Goal: Check status

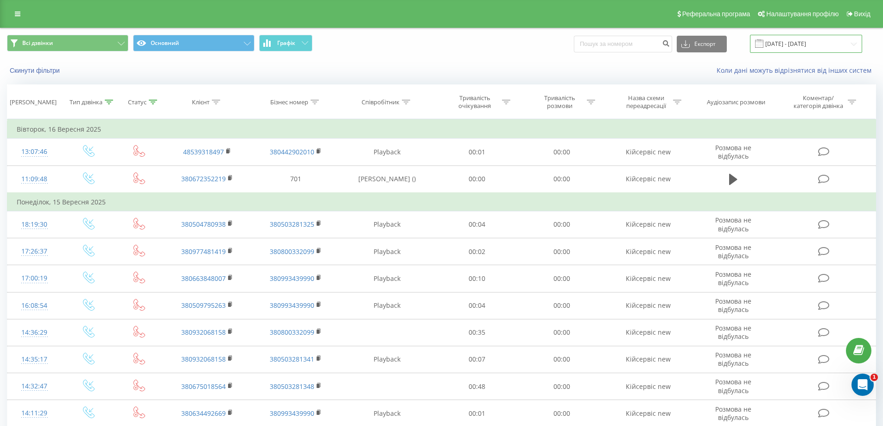
click at [821, 39] on input "[DATE] - [DATE]" at bounding box center [806, 44] width 112 height 18
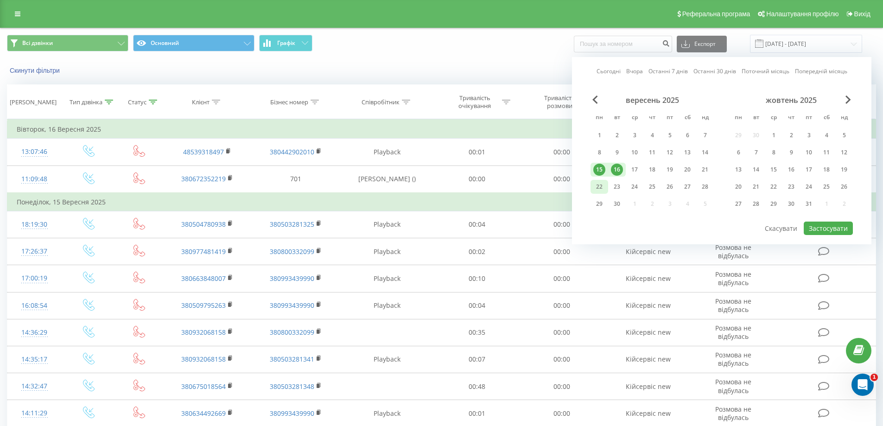
click at [599, 188] on div "22" at bounding box center [599, 187] width 12 height 12
click at [612, 185] on div "23" at bounding box center [617, 187] width 12 height 12
click at [827, 227] on button "Застосувати" at bounding box center [828, 228] width 49 height 13
type input "[DATE] - [DATE]"
